Goal: Task Accomplishment & Management: Manage account settings

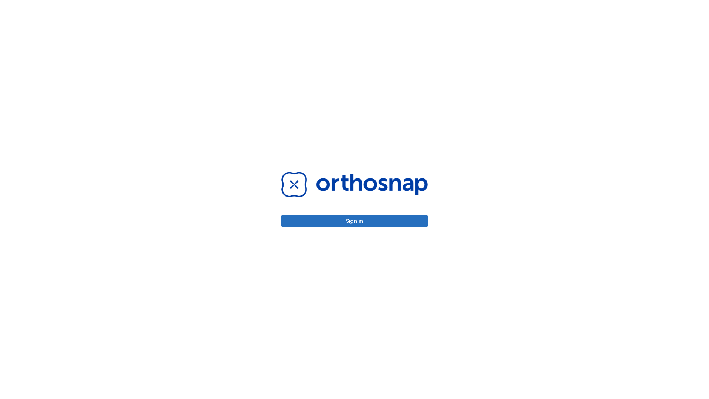
click at [354, 221] on button "Sign in" at bounding box center [354, 221] width 146 height 12
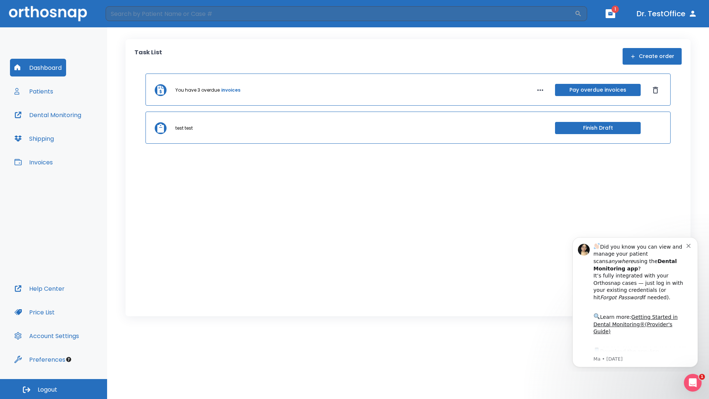
click at [54, 389] on span "Logout" at bounding box center [48, 389] width 20 height 8
